Goal: Communication & Community: Connect with others

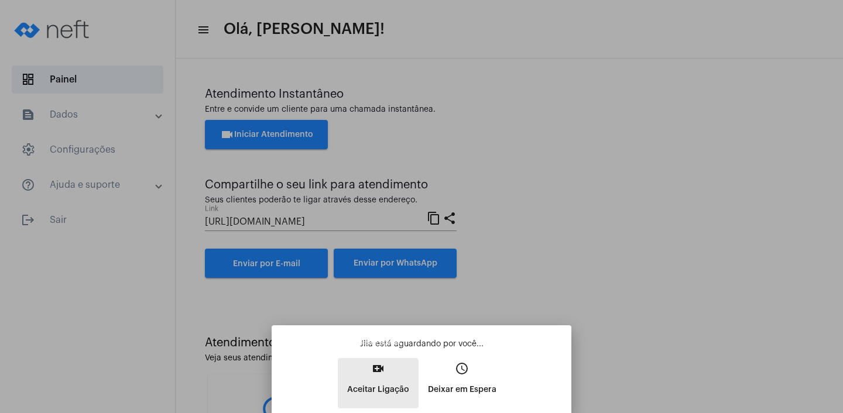
click at [356, 385] on p "Aceitar Ligação" at bounding box center [378, 389] width 62 height 21
click at [356, 385] on div "Jlia está aguardando por você... video_call Aceitar Ligação access_time Deixar …" at bounding box center [421, 373] width 281 height 70
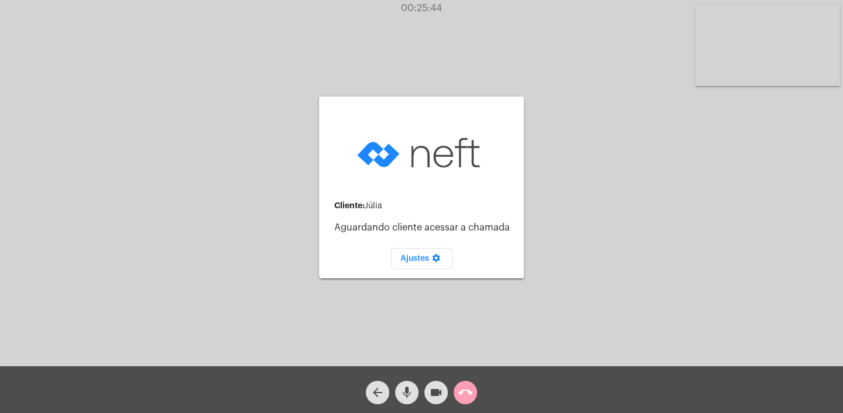
click at [468, 392] on mat-icon "call_end" at bounding box center [465, 393] width 14 height 14
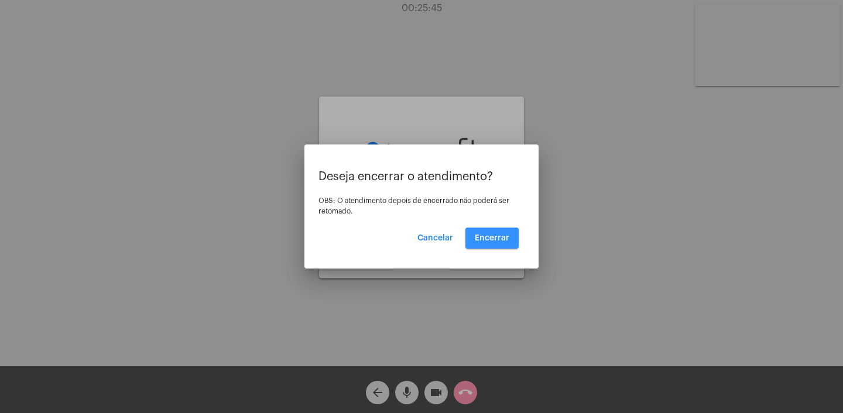
click at [488, 241] on span "Encerrar" at bounding box center [492, 238] width 35 height 8
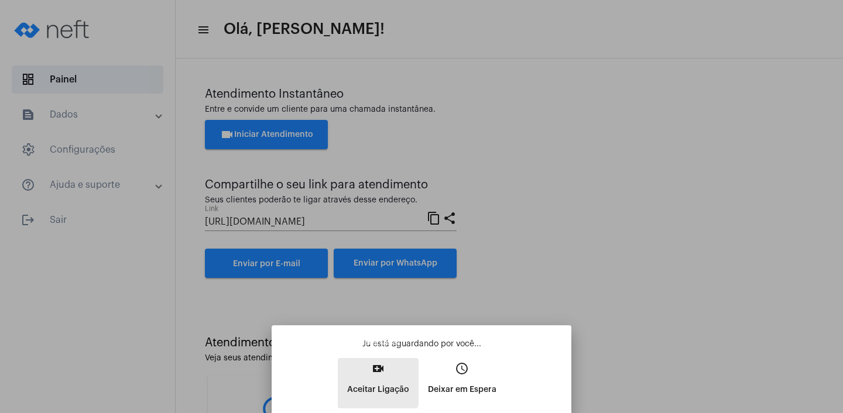
click at [366, 381] on p "Aceitar Ligação" at bounding box center [378, 389] width 62 height 21
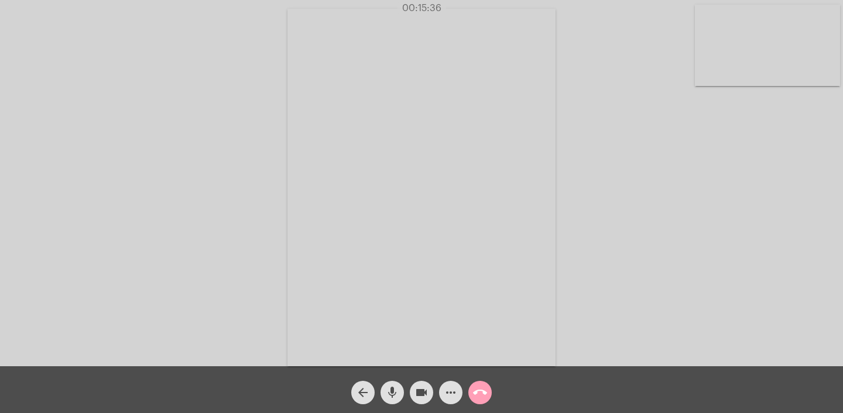
click at [481, 387] on mat-icon "call_end" at bounding box center [480, 393] width 14 height 14
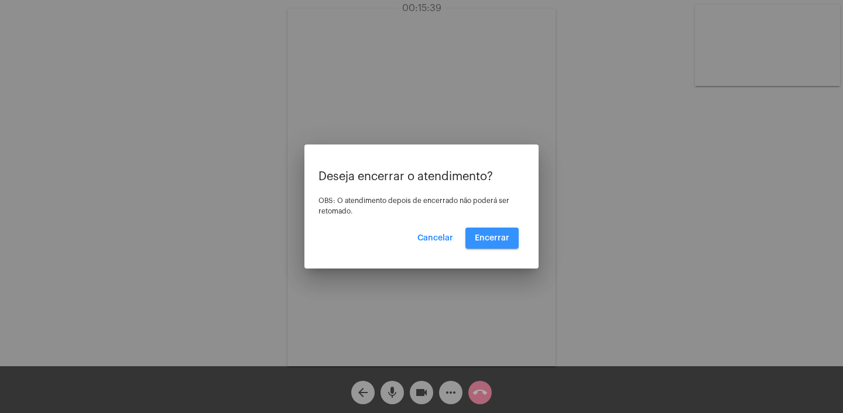
click at [495, 237] on span "Encerrar" at bounding box center [492, 238] width 35 height 8
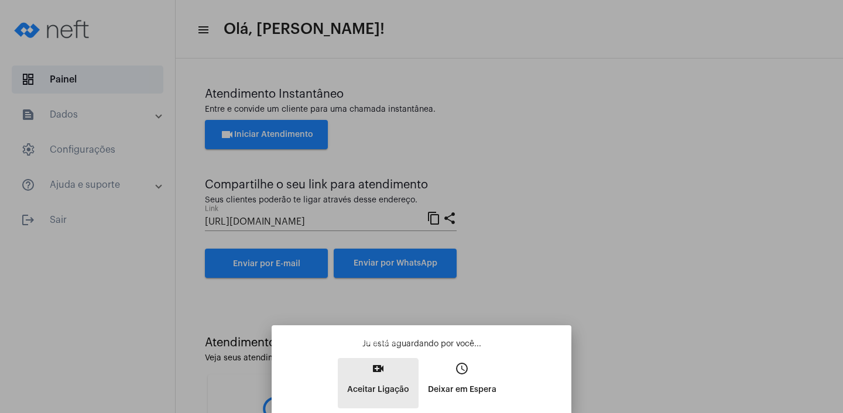
click at [368, 395] on p "Aceitar Ligação" at bounding box center [378, 389] width 62 height 21
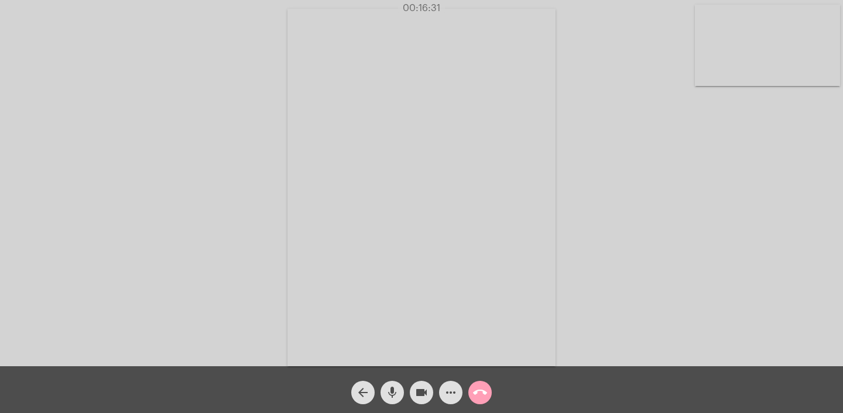
click at [483, 393] on mat-icon "call_end" at bounding box center [480, 393] width 14 height 14
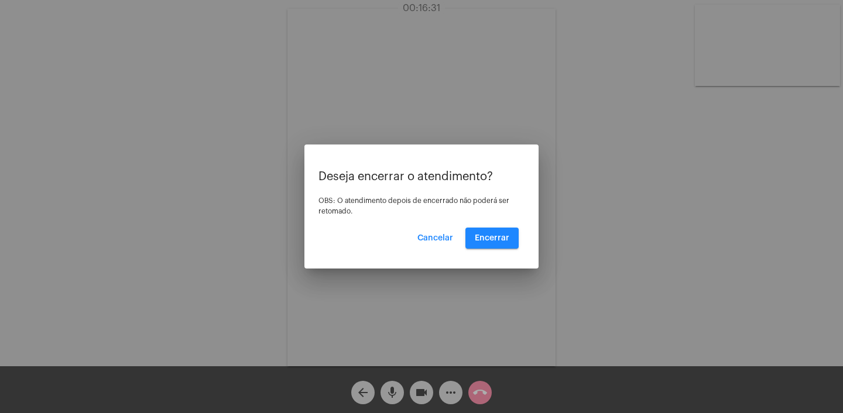
click at [483, 394] on div at bounding box center [421, 206] width 843 height 413
